Goal: Task Accomplishment & Management: Complete application form

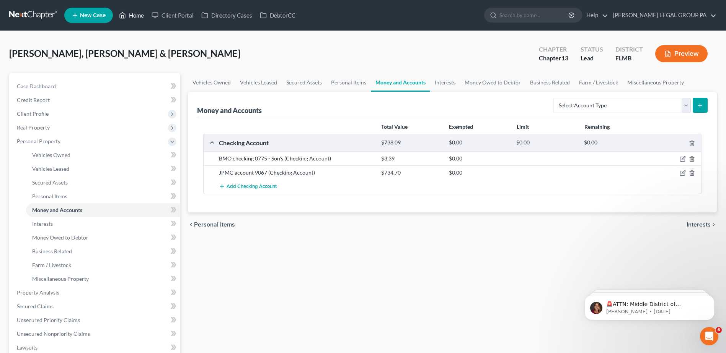
click at [134, 10] on link "Home" at bounding box center [131, 15] width 33 height 14
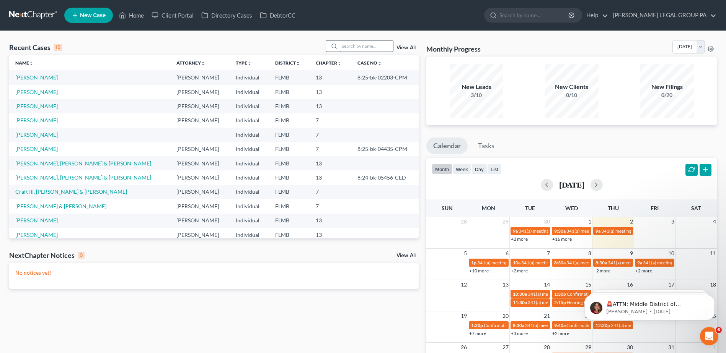
click at [384, 48] on input "search" at bounding box center [366, 46] width 54 height 11
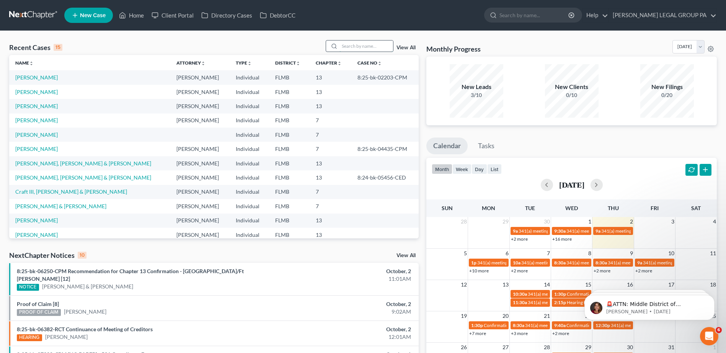
paste input "[PERSON_NAME]"
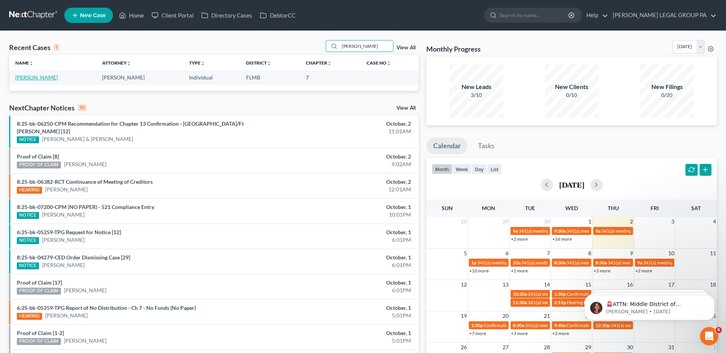
type input "[PERSON_NAME]"
click at [39, 76] on link "[PERSON_NAME]" at bounding box center [36, 77] width 42 height 7
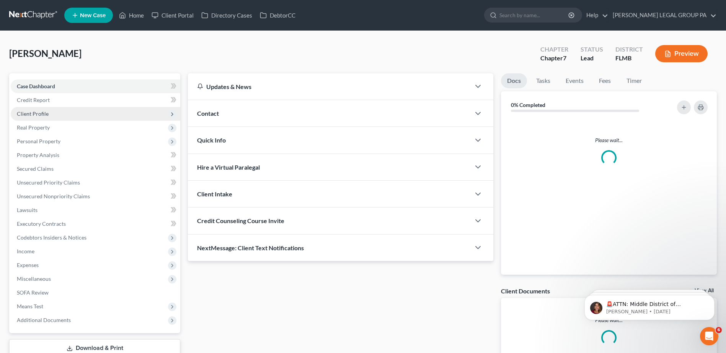
click at [25, 113] on span "Client Profile" at bounding box center [33, 114] width 32 height 7
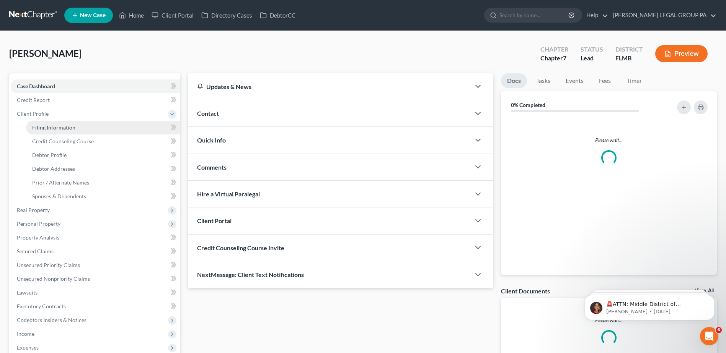
click at [57, 124] on span "Filing Information" at bounding box center [53, 127] width 43 height 7
select select "1"
select select "0"
select select "15"
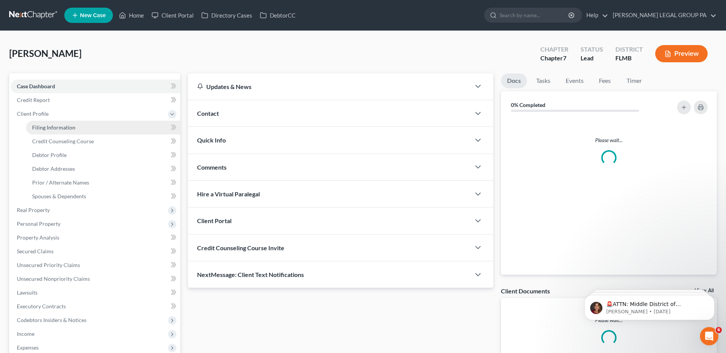
select select "0"
select select "9"
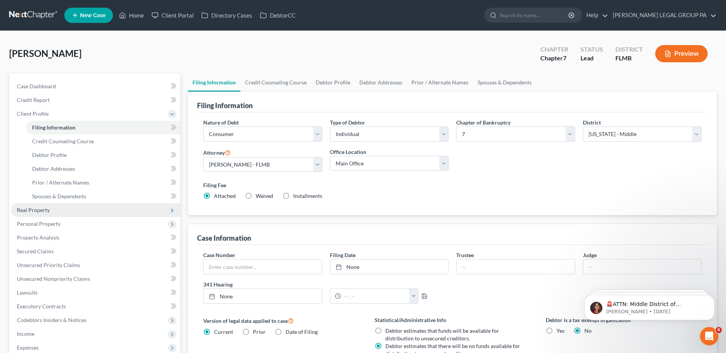
click at [44, 214] on span "Real Property" at bounding box center [95, 211] width 169 height 14
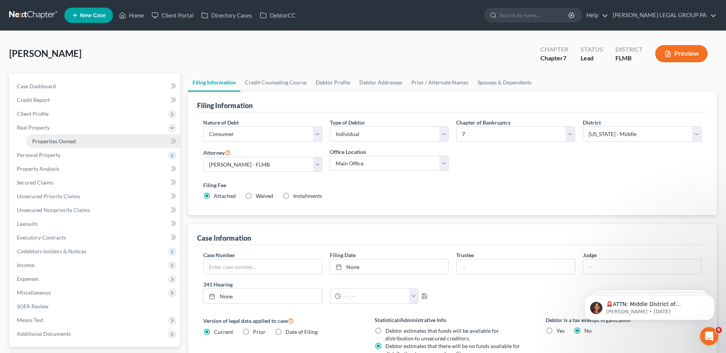
click at [54, 135] on link "Properties Owned" at bounding box center [103, 142] width 154 height 14
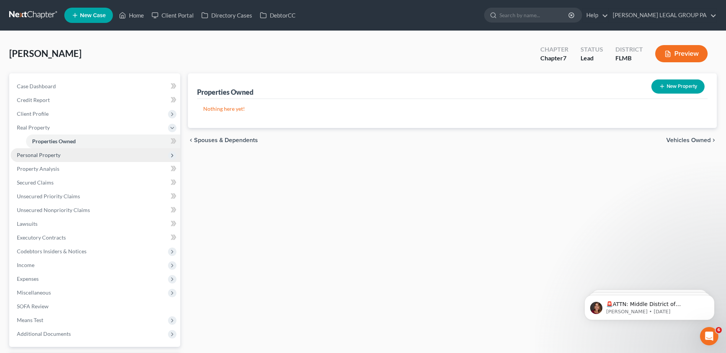
click at [33, 155] on span "Personal Property" at bounding box center [39, 155] width 44 height 7
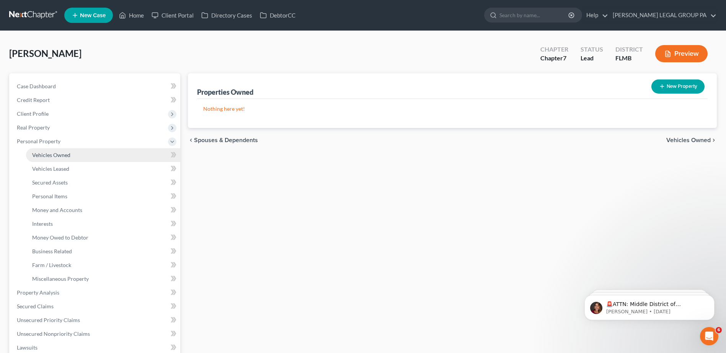
click at [45, 154] on span "Vehicles Owned" at bounding box center [51, 155] width 38 height 7
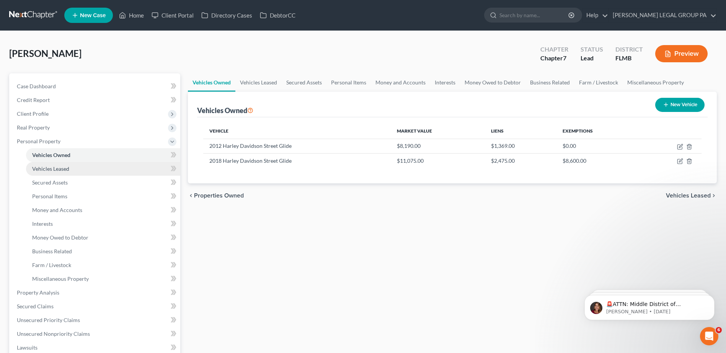
click at [68, 166] on span "Vehicles Leased" at bounding box center [50, 169] width 37 height 7
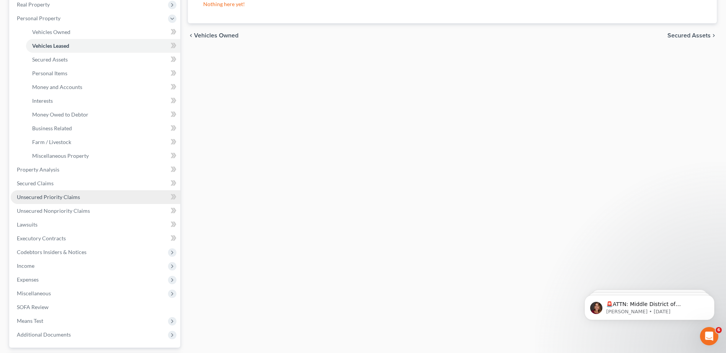
scroll to position [191, 0]
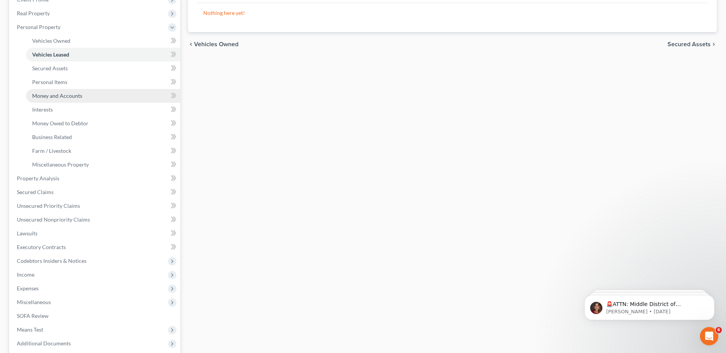
click at [59, 96] on span "Money and Accounts" at bounding box center [57, 96] width 50 height 7
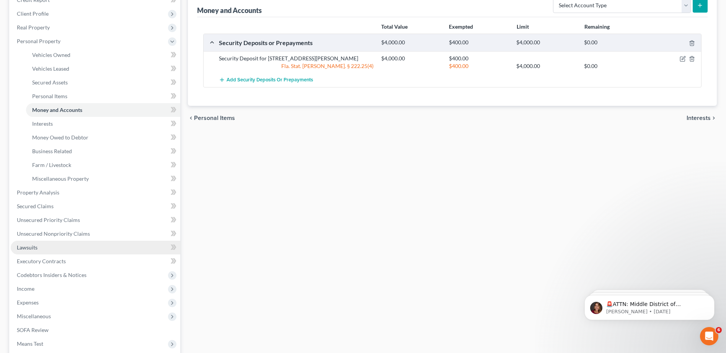
scroll to position [115, 0]
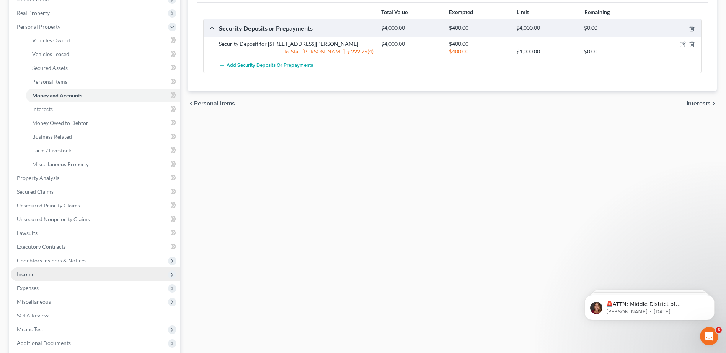
click at [24, 272] on span "Income" at bounding box center [26, 274] width 18 height 7
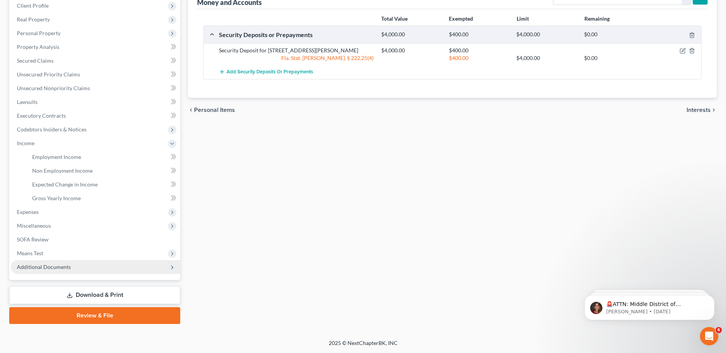
scroll to position [108, 0]
click at [45, 155] on span "Employment Income" at bounding box center [56, 157] width 49 height 7
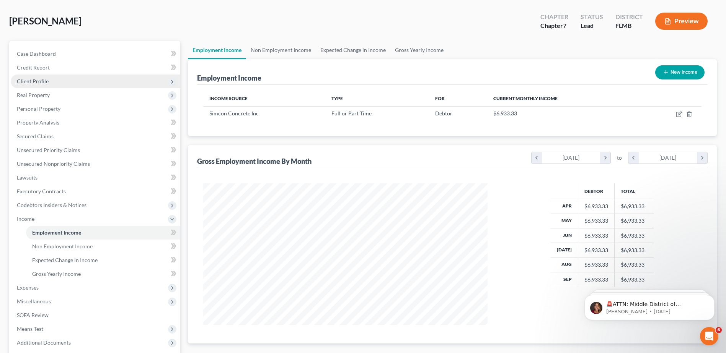
scroll to position [32, 0]
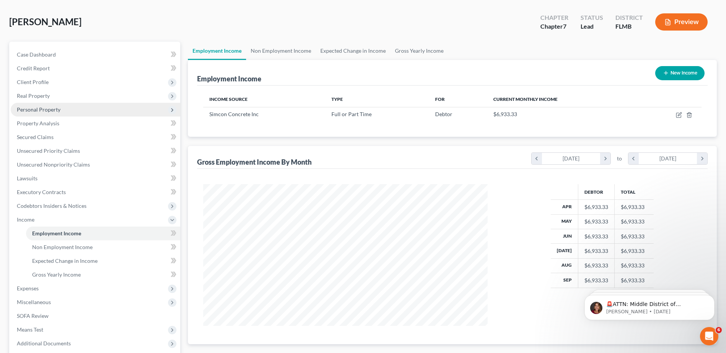
click at [48, 111] on span "Personal Property" at bounding box center [39, 109] width 44 height 7
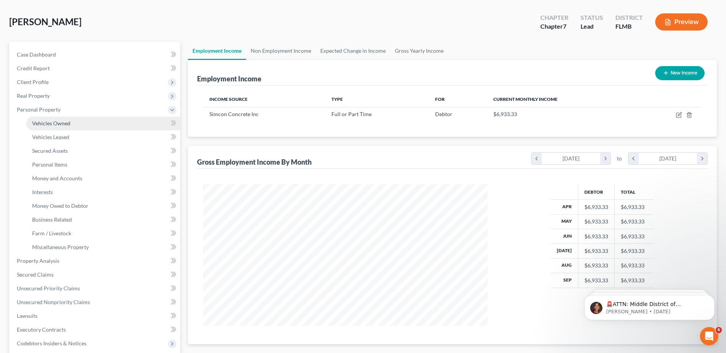
click at [46, 125] on span "Vehicles Owned" at bounding box center [51, 123] width 38 height 7
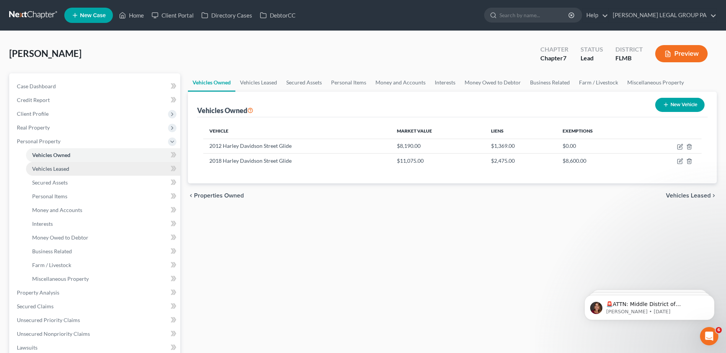
click at [58, 167] on span "Vehicles Leased" at bounding box center [50, 169] width 37 height 7
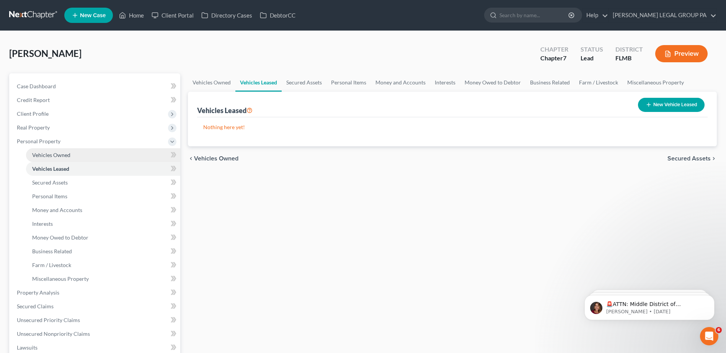
click at [57, 156] on span "Vehicles Owned" at bounding box center [51, 155] width 38 height 7
